Goal: Information Seeking & Learning: Compare options

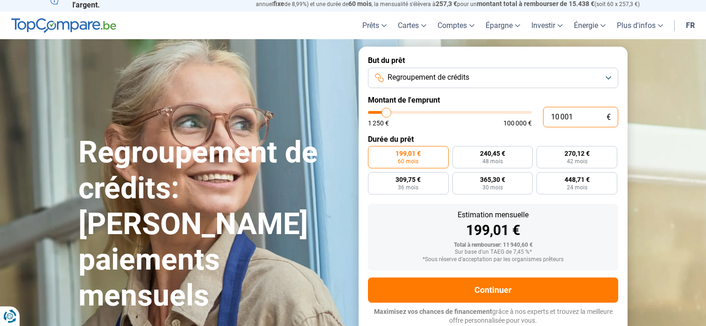
drag, startPoint x: 569, startPoint y: 120, endPoint x: 526, endPoint y: 118, distance: 42.6
click at [526, 118] on div "10 001 € 1 250 € 100 000 €" at bounding box center [493, 117] width 250 height 21
type input "4"
type input "1250"
type input "45"
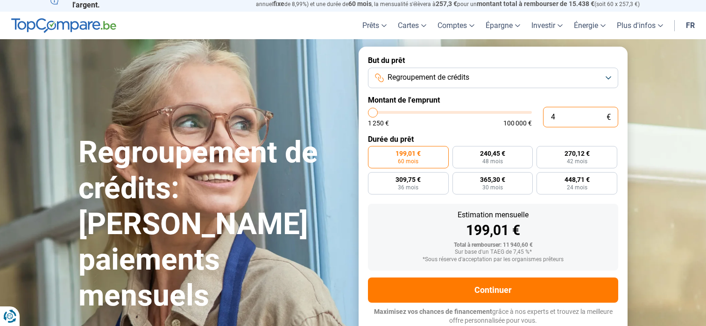
type input "1250"
type input "450"
type input "1250"
type input "4 500"
type input "4500"
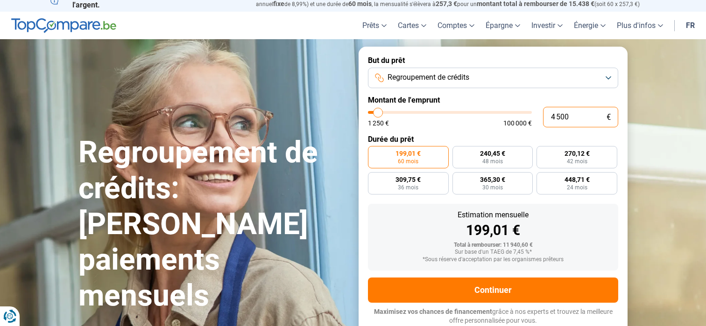
radio input "true"
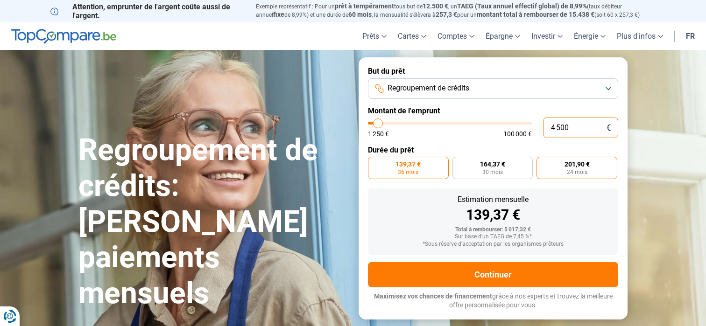
type input "4 500"
click at [576, 173] on span "24 mois" at bounding box center [577, 173] width 21 height 6
click at [543, 163] on input "201,90 € 24 mois" at bounding box center [540, 160] width 6 height 6
radio input "true"
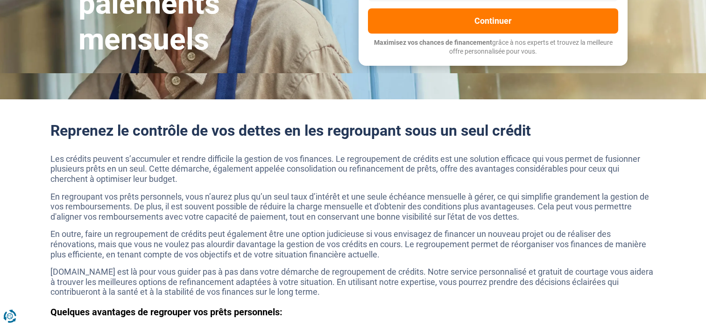
scroll to position [187, 0]
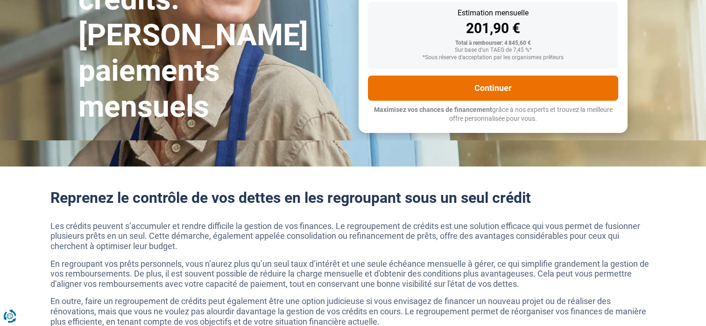
click at [486, 90] on button "Continuer" at bounding box center [493, 88] width 250 height 25
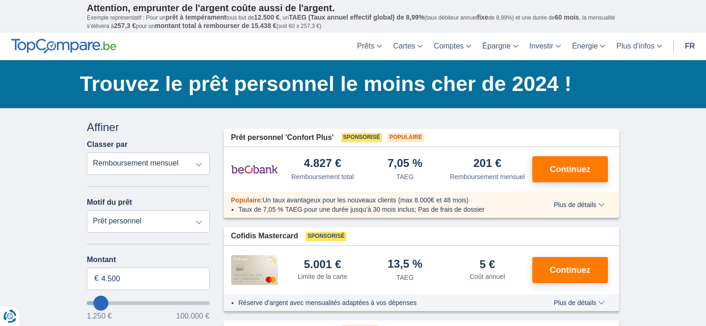
click at [197, 223] on select "Prêt personnel Voiture Moto / vélo Caravane / mobilhome Travaux Energie Rachat …" at bounding box center [148, 222] width 123 height 22
select select "overdrafts"
click at [87, 211] on select "Prêt personnel Voiture Moto / vélo Caravane / mobilhome Travaux Energie Rachat …" at bounding box center [148, 222] width 123 height 22
type input "2.000"
type input "2500"
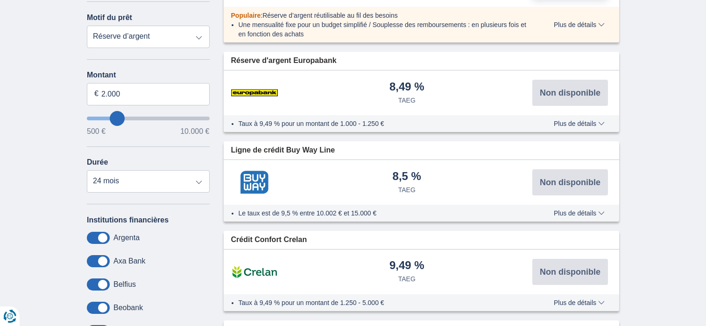
scroll to position [187, 0]
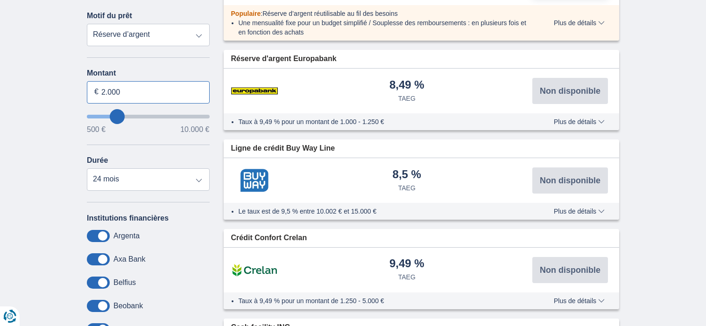
drag, startPoint x: 126, startPoint y: 90, endPoint x: 71, endPoint y: 90, distance: 55.1
type input "4.500"
type input "4500"
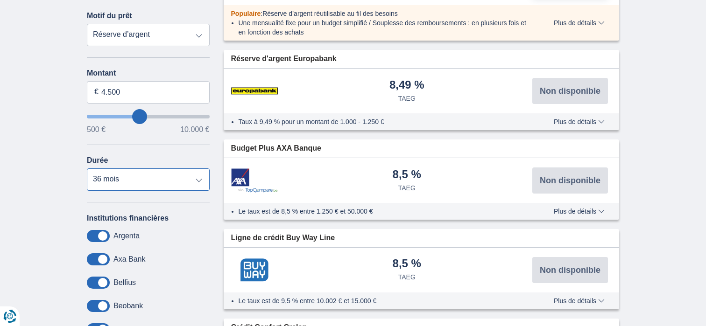
click at [199, 178] on select "12 mois 18 mois 24 mois 30 mois 36 mois" at bounding box center [148, 180] width 123 height 22
select select "18"
click at [87, 169] on select "12 mois 18 mois 24 mois 30 mois 36 mois" at bounding box center [148, 180] width 123 height 22
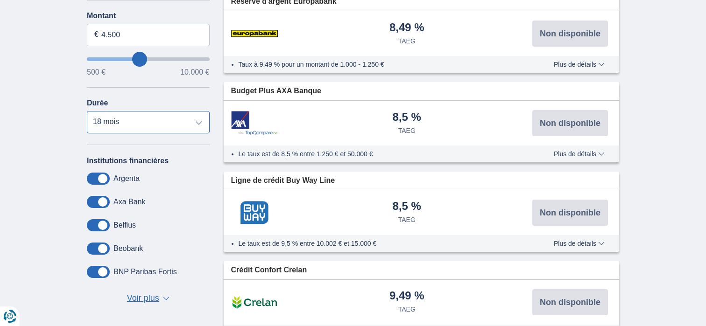
scroll to position [0, 0]
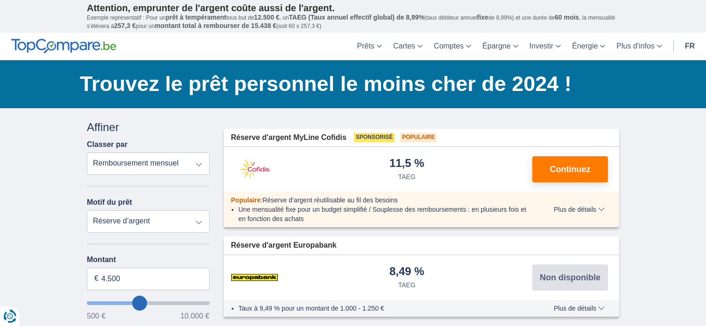
drag, startPoint x: 566, startPoint y: 174, endPoint x: 620, endPoint y: 166, distance: 54.8
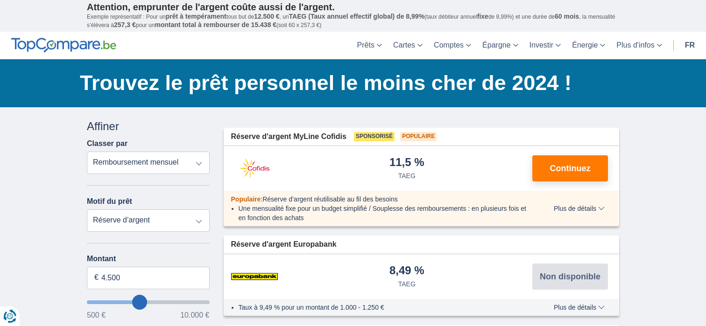
scroll to position [140, 0]
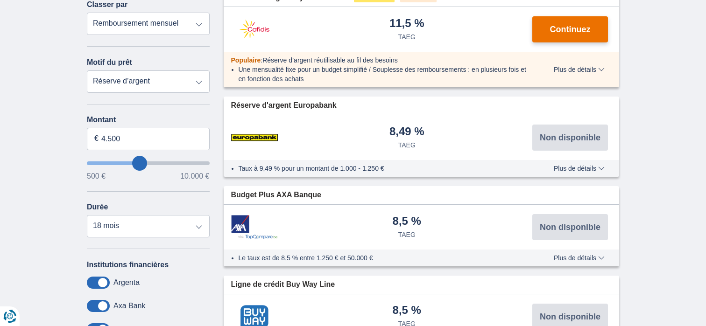
click at [559, 31] on span "Continuez" at bounding box center [570, 29] width 41 height 8
